Goal: Check status: Check status

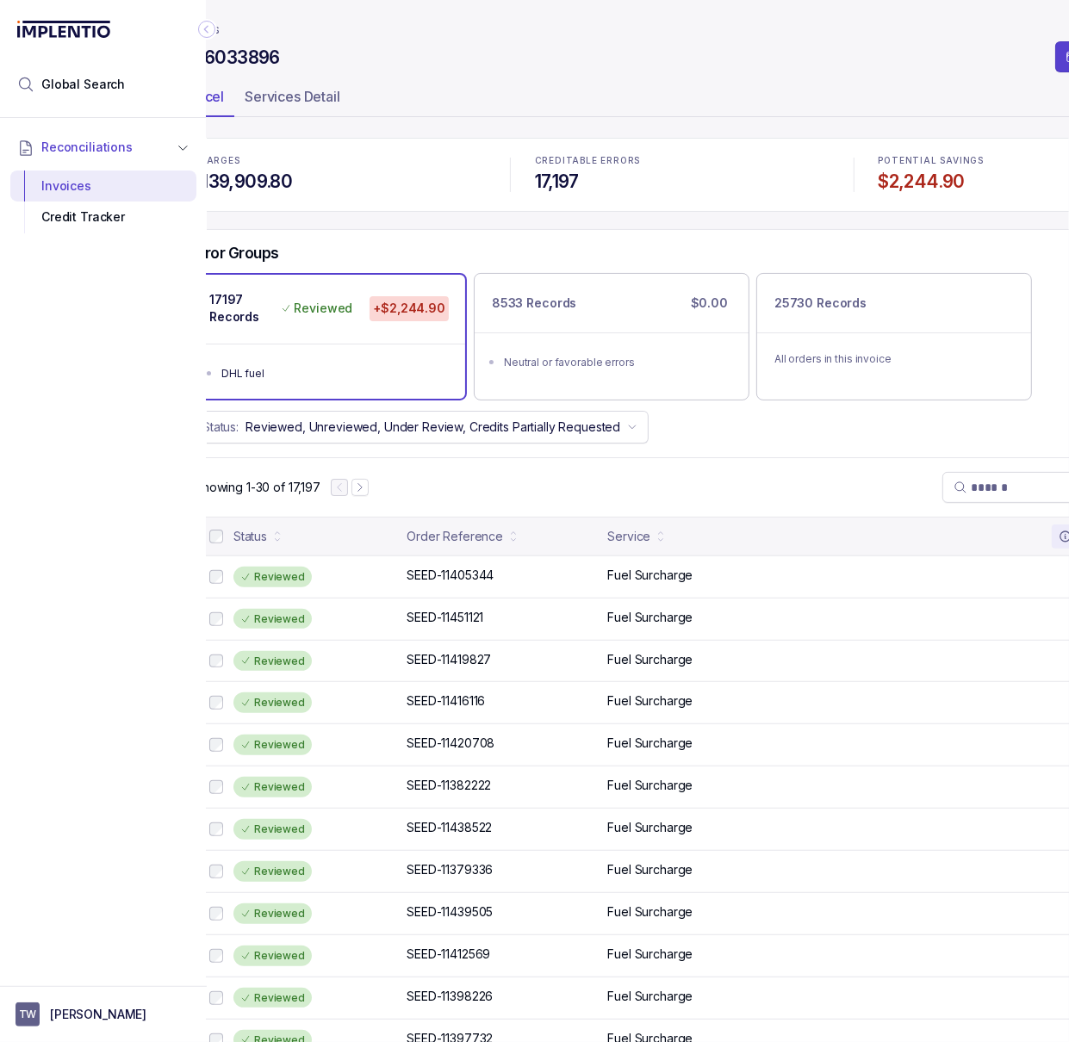
scroll to position [0, 4]
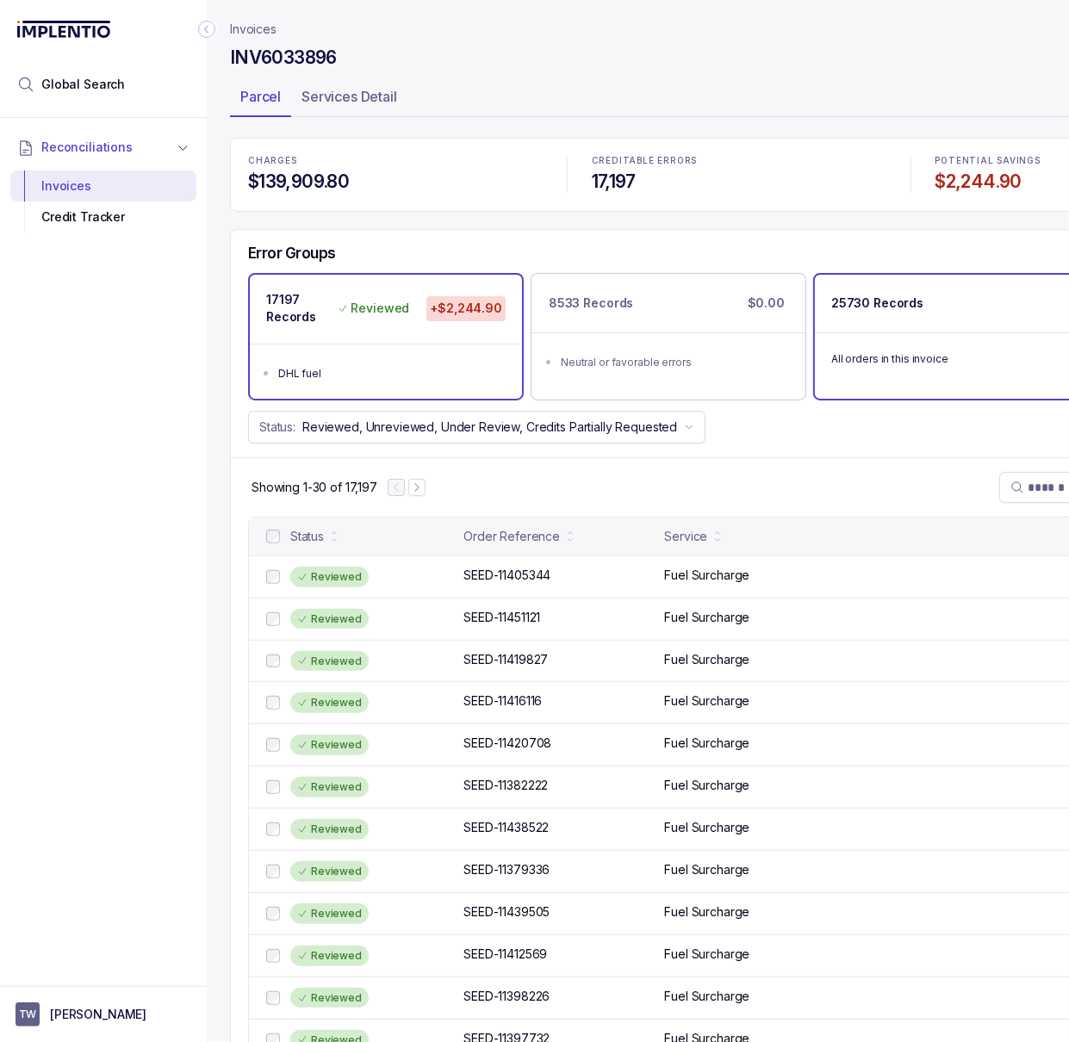
click at [895, 329] on div "25730 Records" at bounding box center [951, 304] width 272 height 58
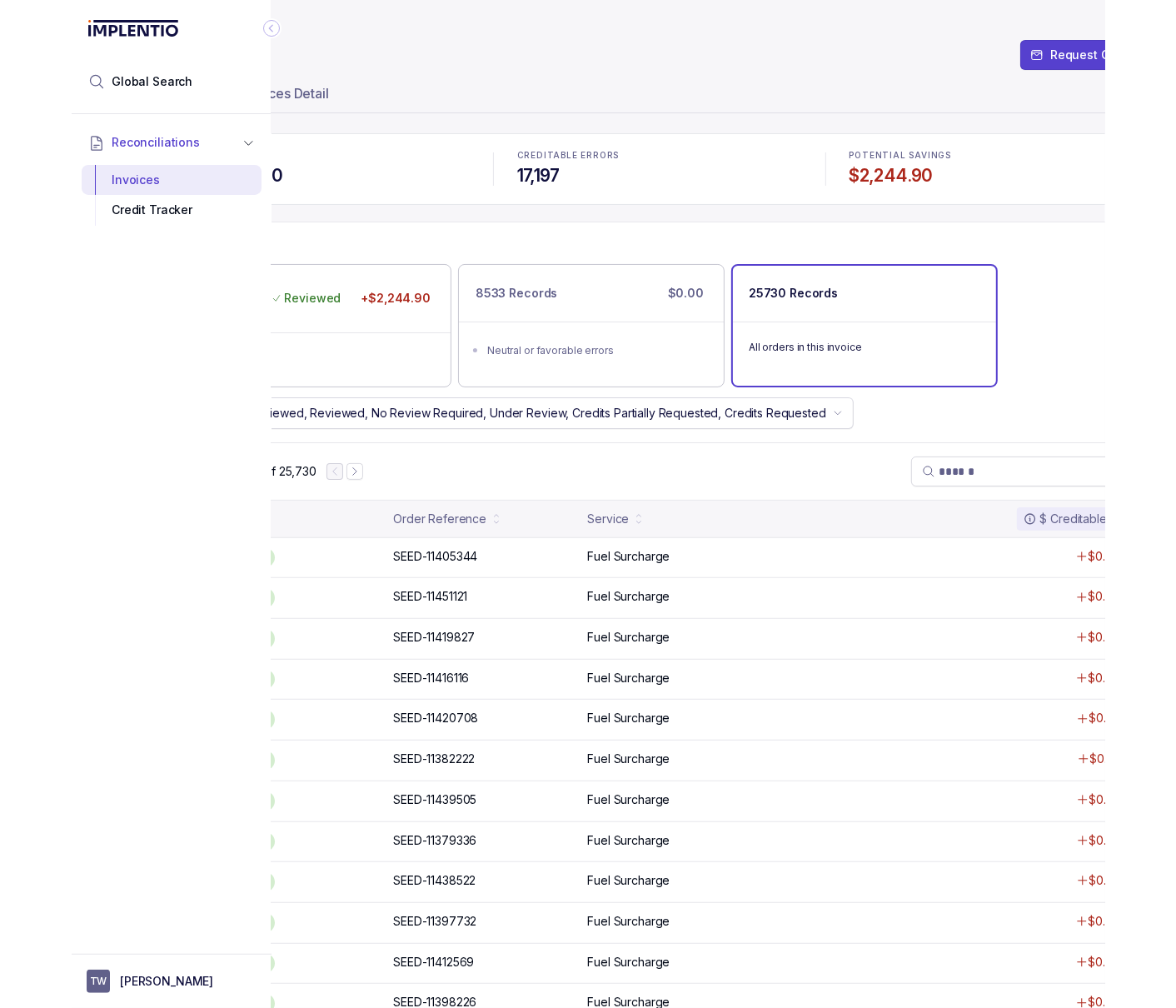
scroll to position [0, 206]
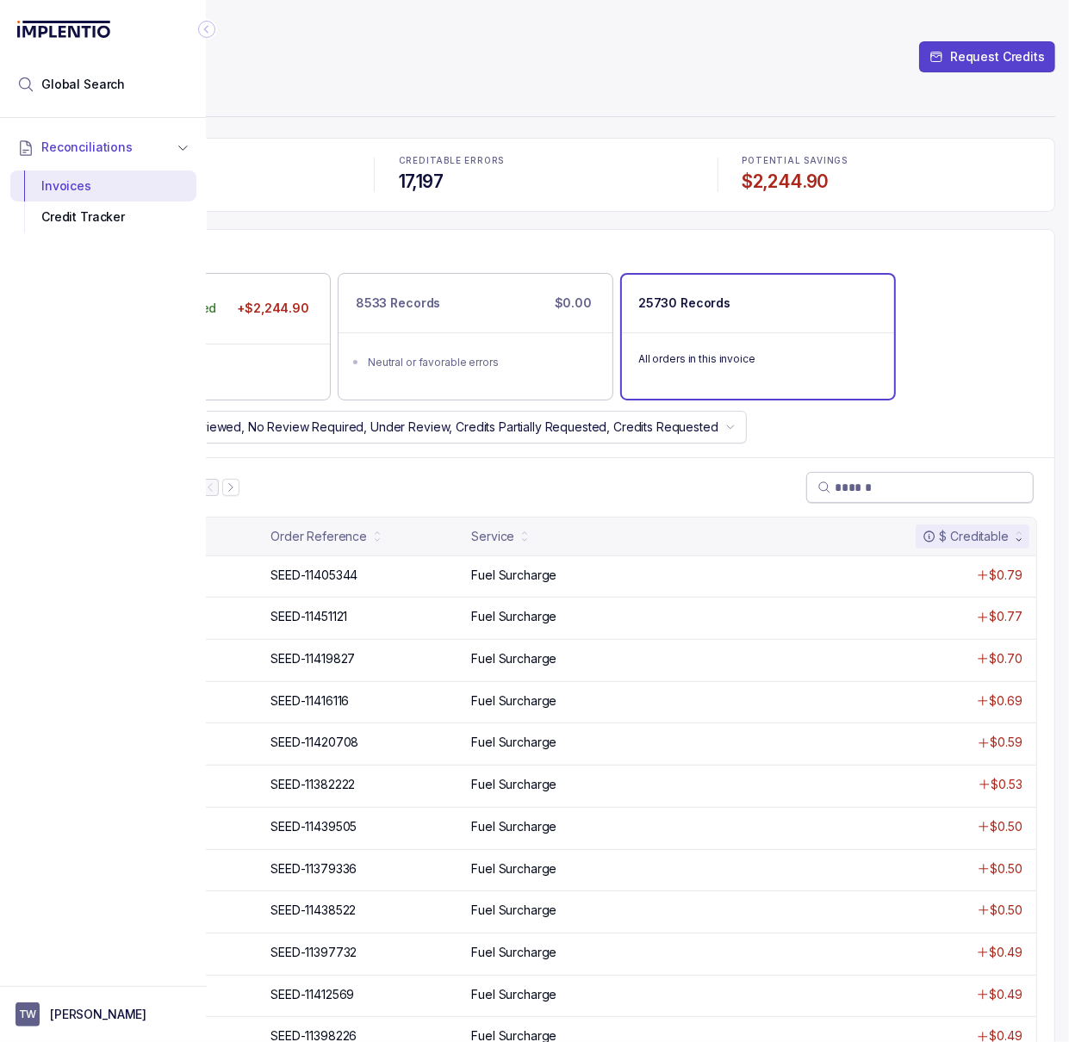
click at [987, 480] on input "search" at bounding box center [929, 487] width 188 height 17
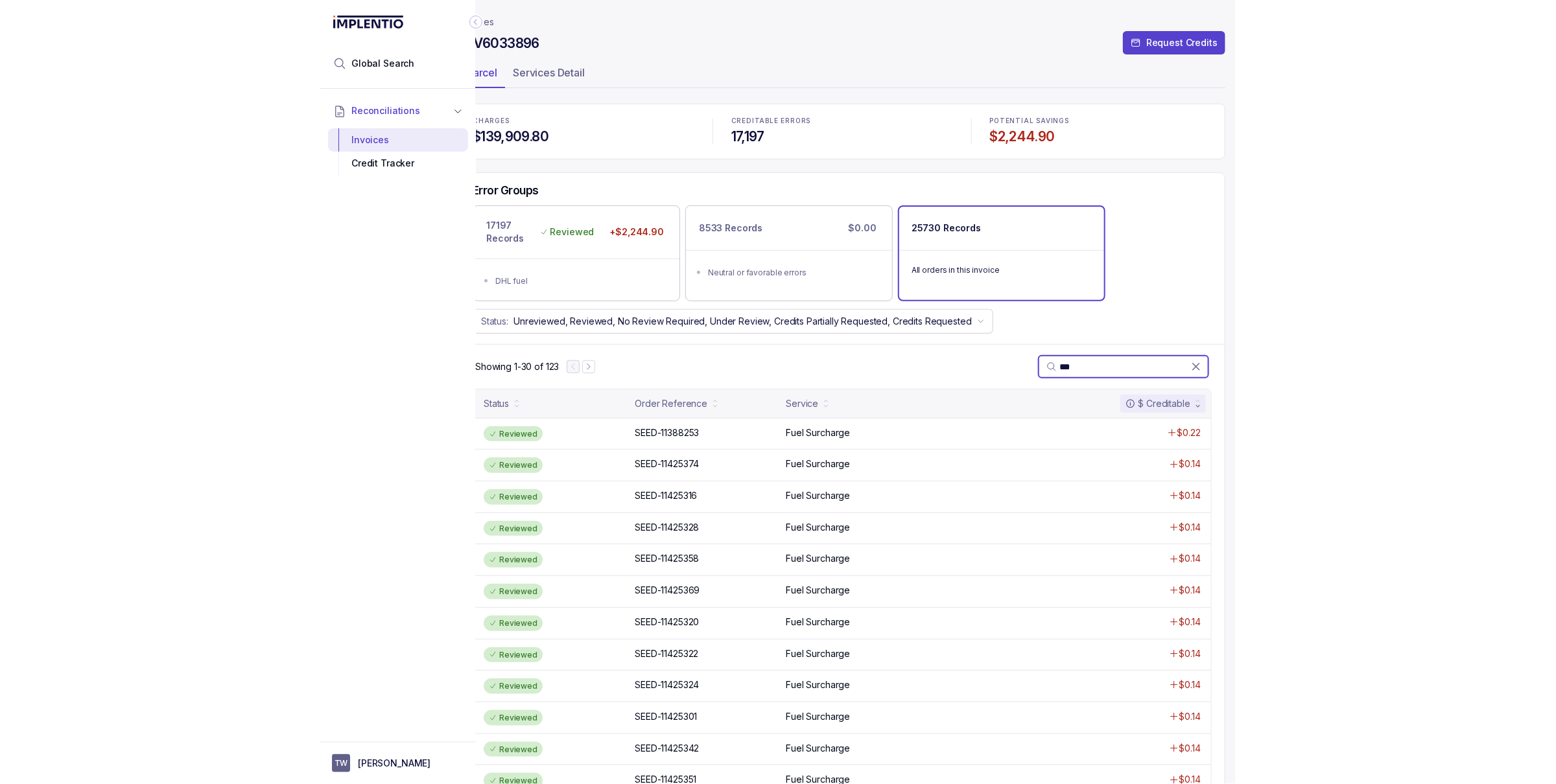
scroll to position [0, 0]
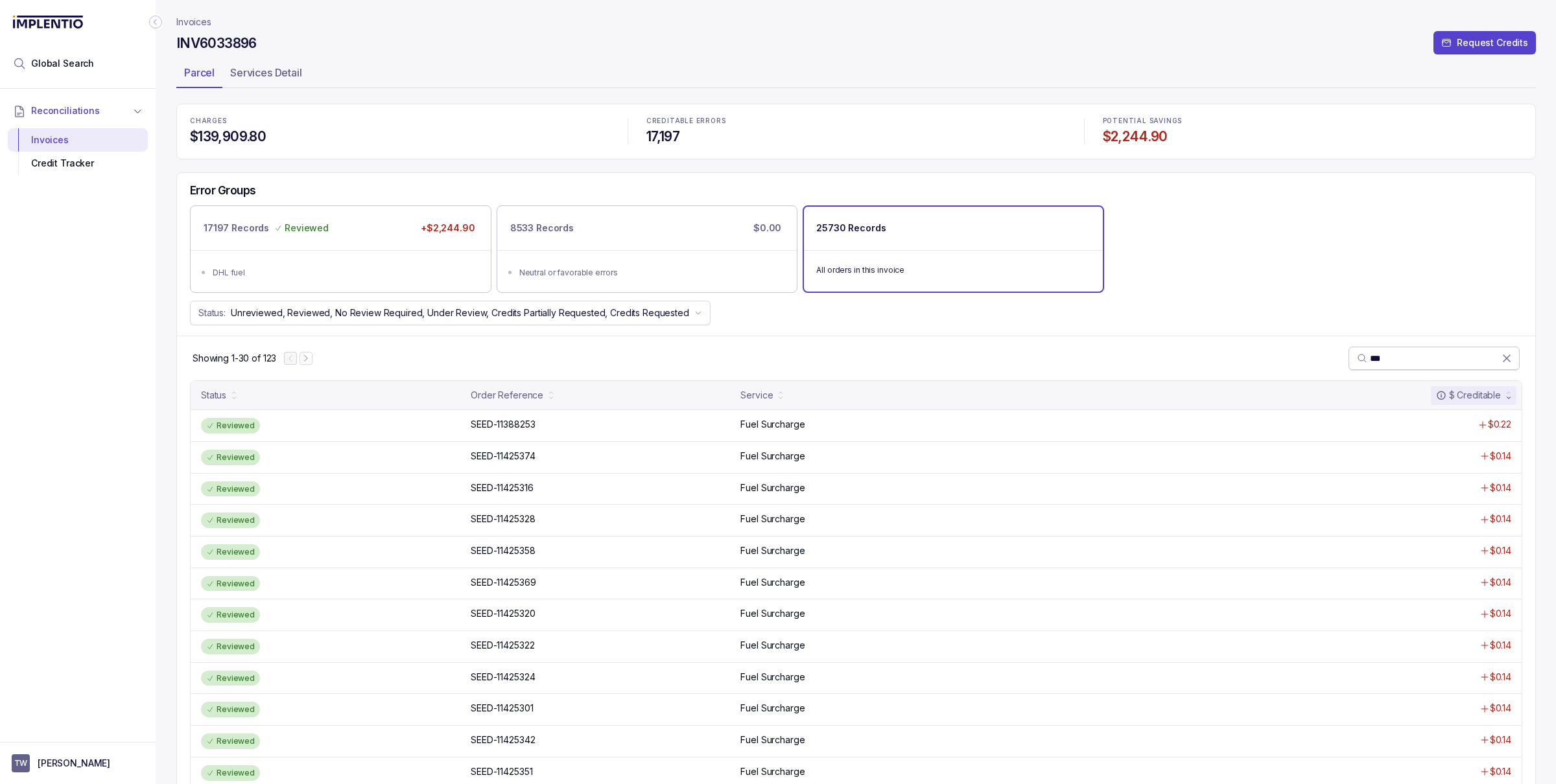
click at [804, 358] on input "***" at bounding box center [1435, 358] width 132 height 13
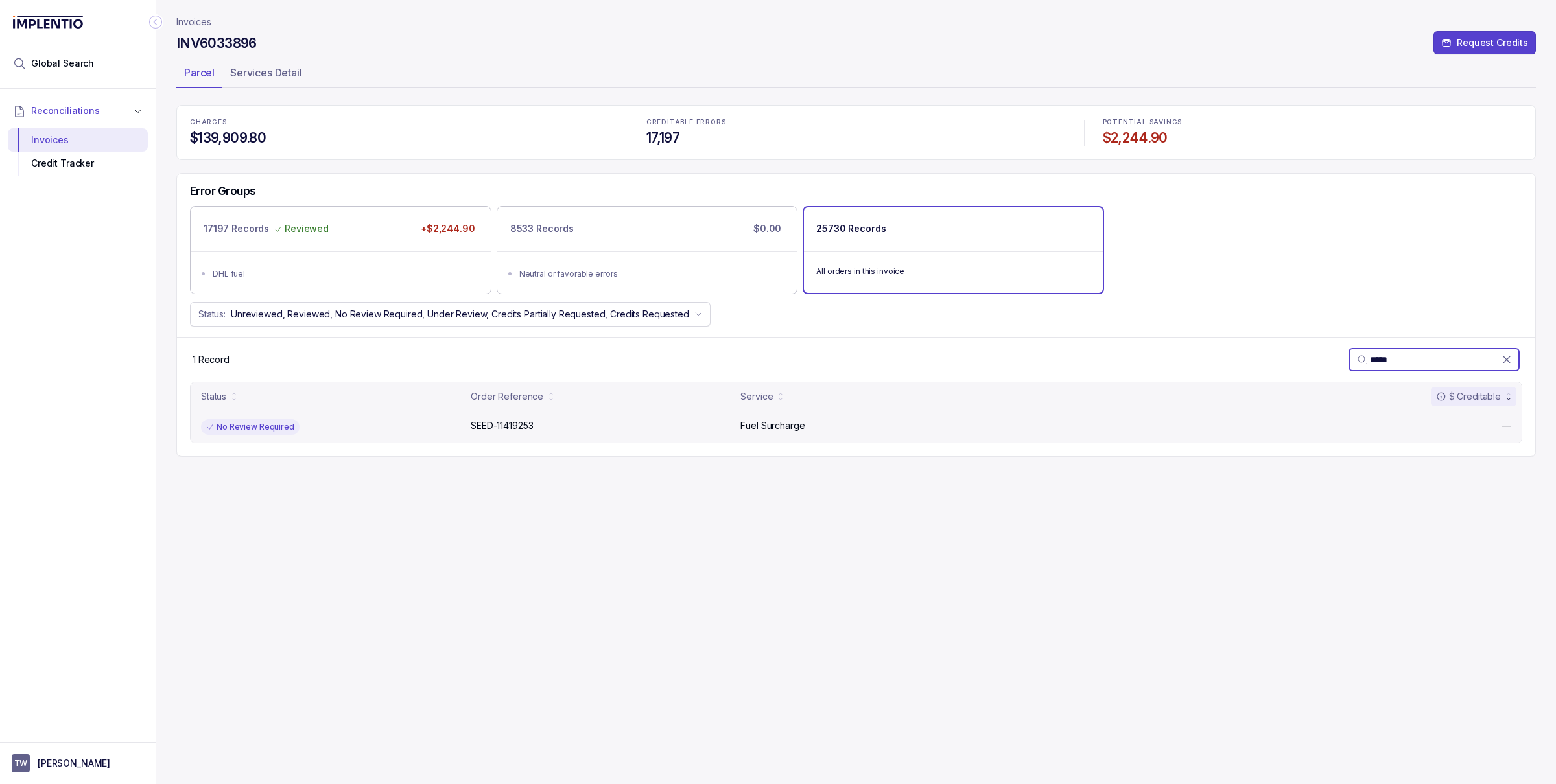
type input "*****"
click at [804, 435] on div "No Review Required SEED-11419253 SEED-11419253 Fuel Surcharge —" at bounding box center [855, 427] width 1331 height 32
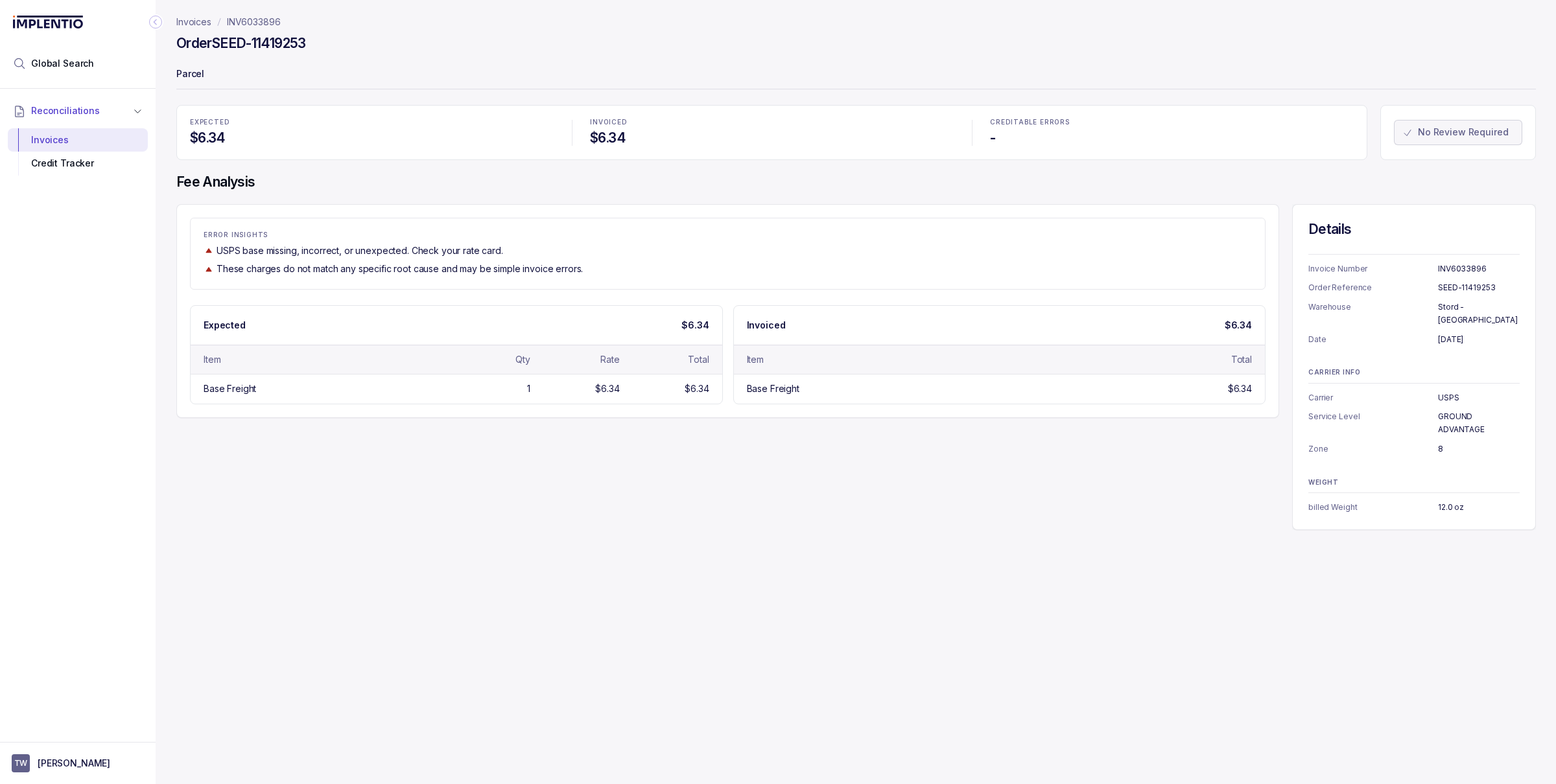
click at [625, 199] on div "EXPECTED $6.34 INVOICED $6.34 CREDITABLE ERRORS - No Review Required Fee Analys…" at bounding box center [855, 318] width 1360 height 425
drag, startPoint x: 324, startPoint y: 44, endPoint x: 174, endPoint y: 44, distance: 150.0
click at [174, 44] on div "Invoices INV6033896 Order SEED-11419253 Parcel EXPECTED $6.34 INVOICED $6.34 CR…" at bounding box center [851, 392] width 1390 height 784
copy h4 "Order SEED-11419253"
